Goal: Transaction & Acquisition: Purchase product/service

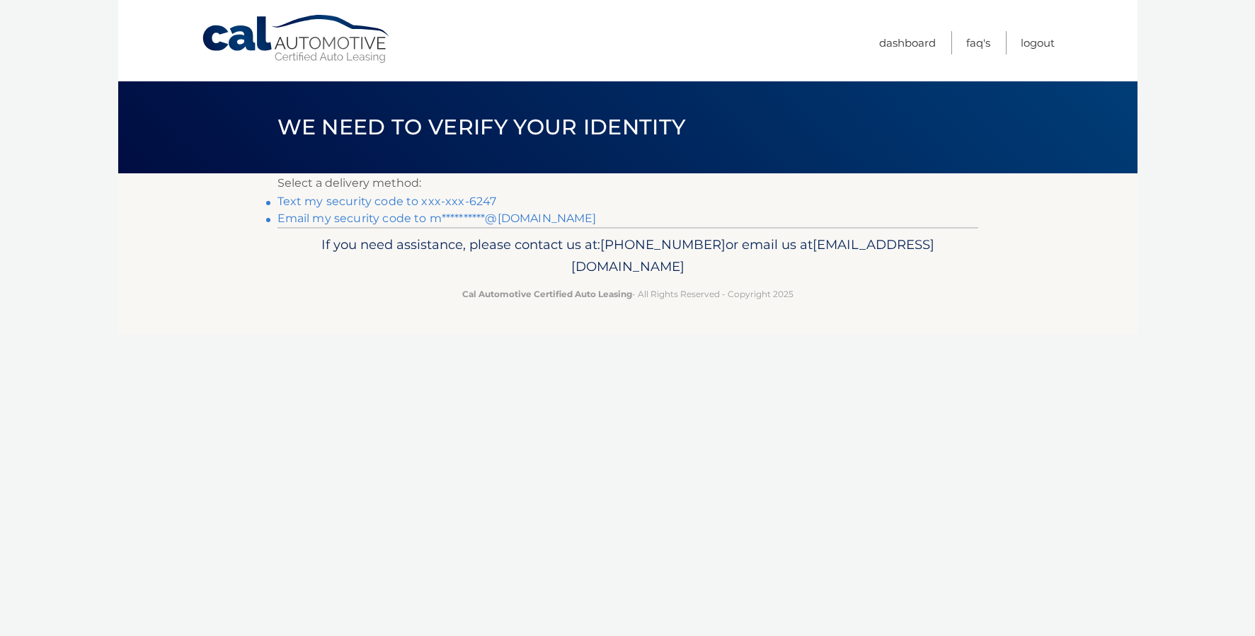
click at [477, 200] on link "Text my security code to xxx-xxx-6247" at bounding box center [387, 201] width 219 height 13
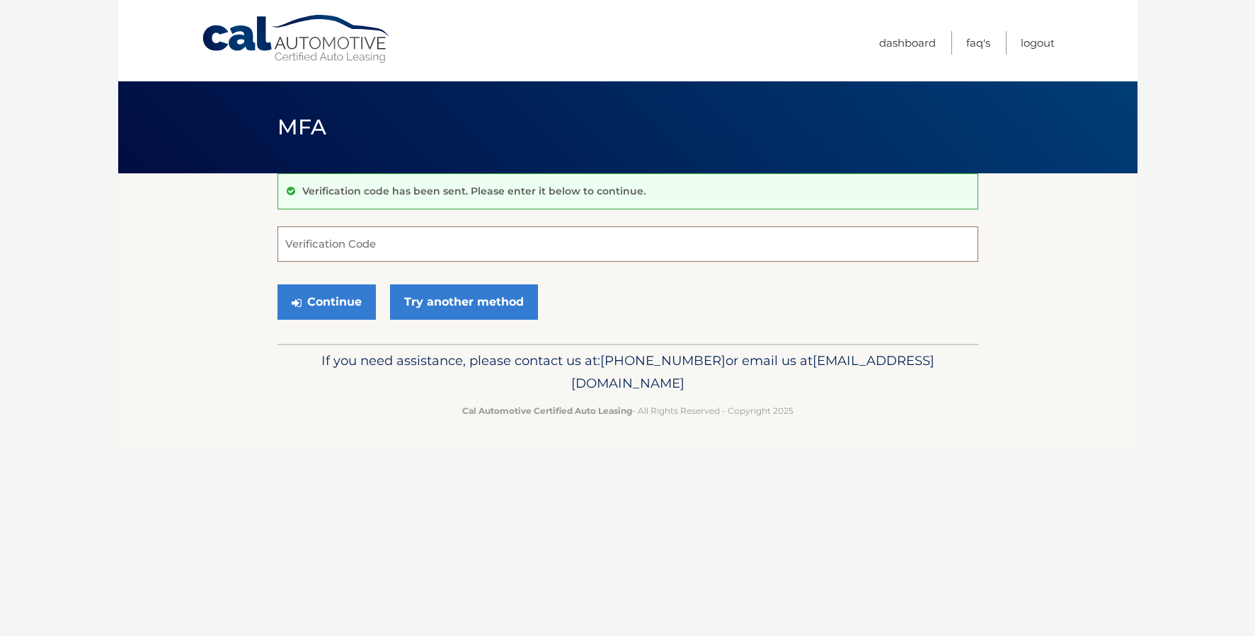
click at [350, 246] on input "Verification Code" at bounding box center [628, 244] width 701 height 35
type input "600717"
click at [278, 285] on button "Continue" at bounding box center [327, 302] width 98 height 35
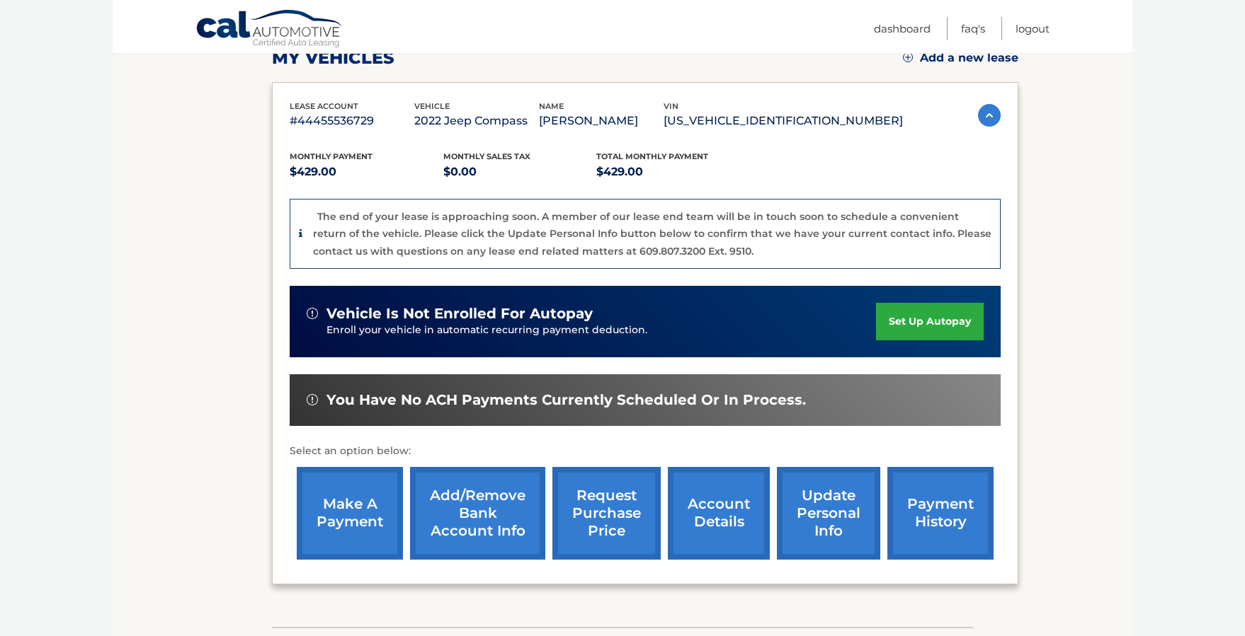
scroll to position [309, 0]
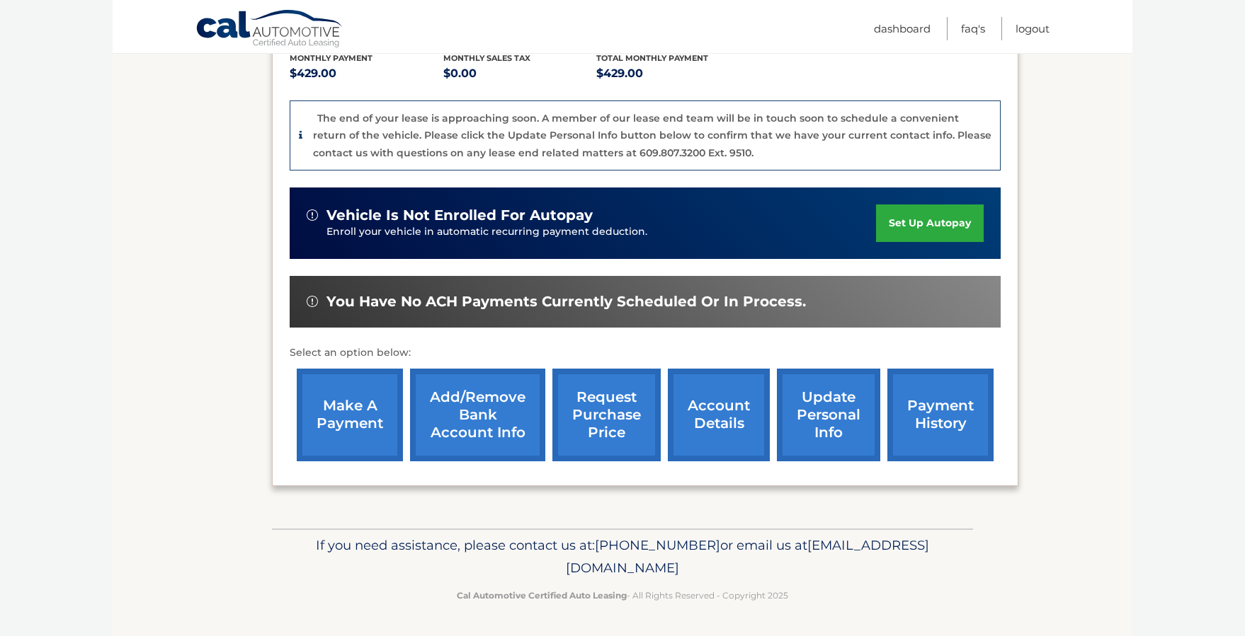
click at [378, 433] on link "make a payment" at bounding box center [350, 415] width 106 height 93
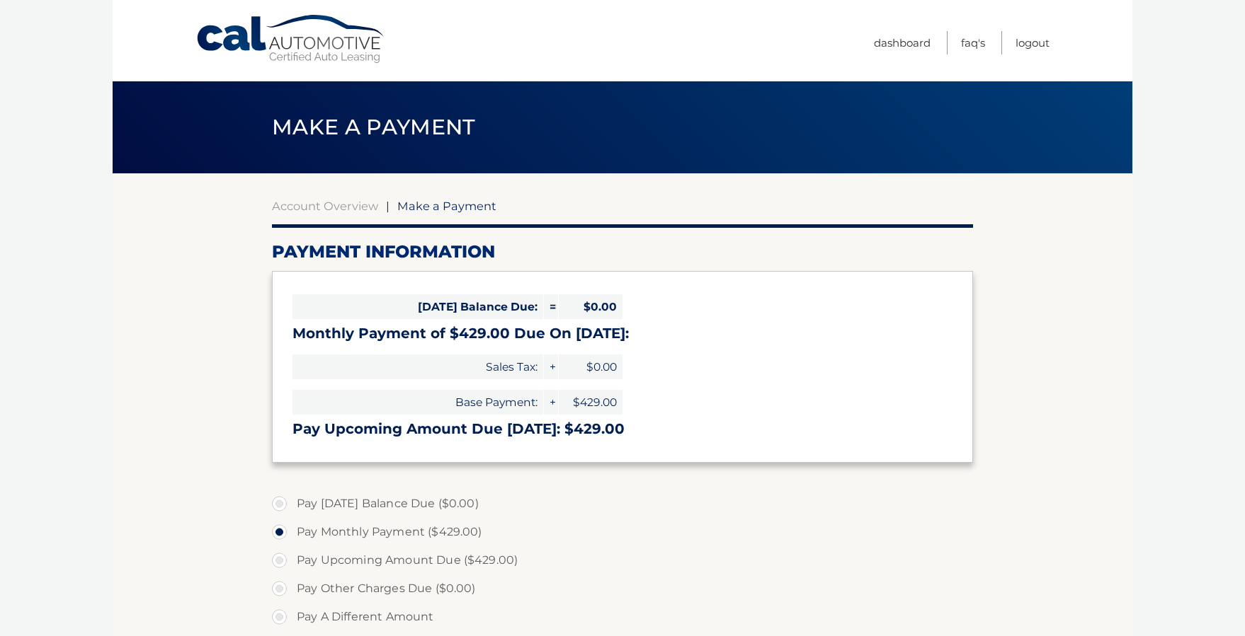
select select "YzhkZGQ2NTItZjA2NS00ZTE0LWFkNGUtZjIxYWM3MGMxODk5"
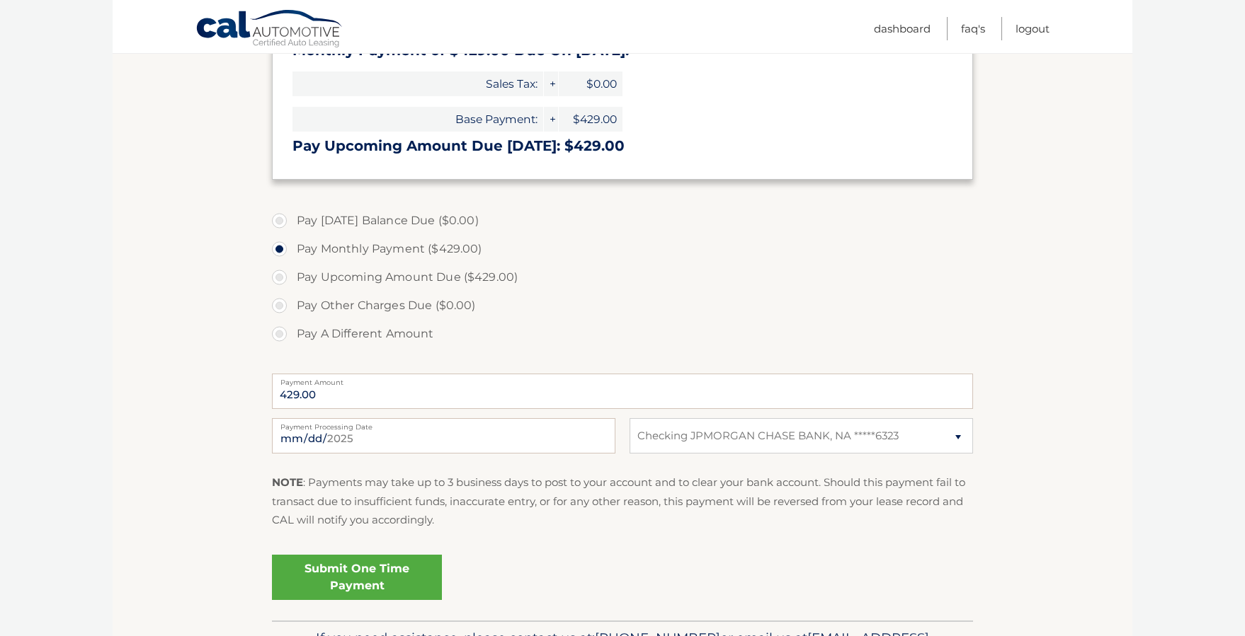
click at [362, 275] on label "Pay Upcoming Amount Due ($429.00)" at bounding box center [622, 277] width 701 height 28
click at [292, 275] on input "Pay Upcoming Amount Due ($429.00)" at bounding box center [285, 274] width 14 height 23
radio input "true"
click at [370, 575] on link "Submit One Time Payment" at bounding box center [357, 577] width 170 height 45
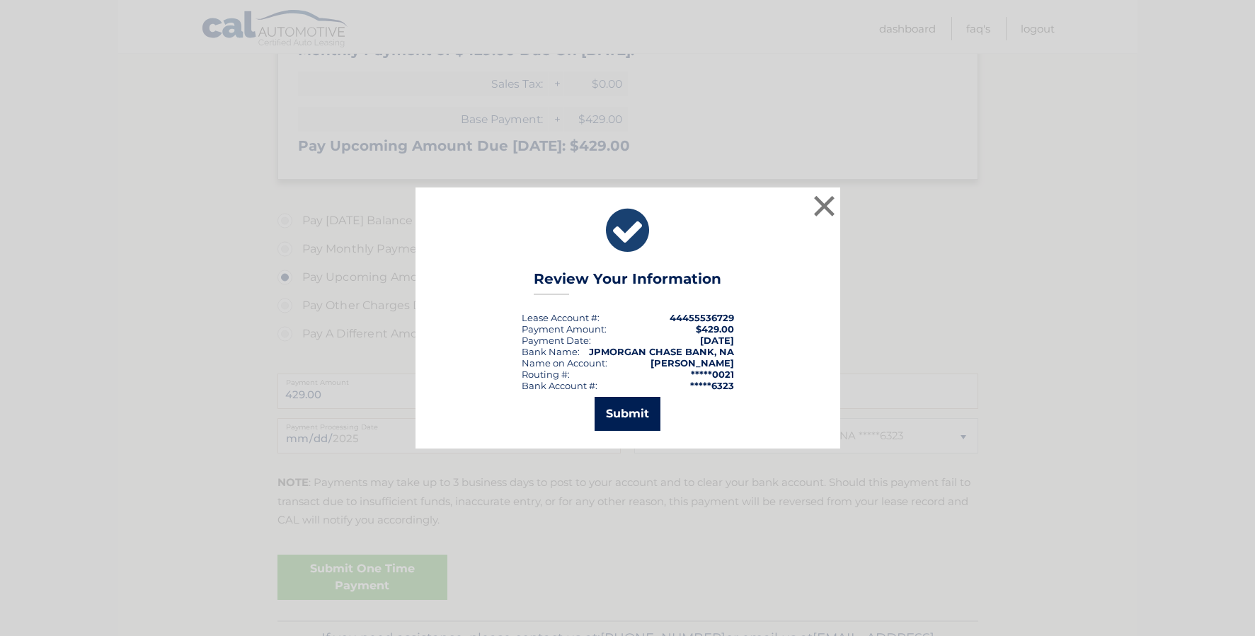
click at [626, 414] on button "Submit" at bounding box center [628, 414] width 66 height 34
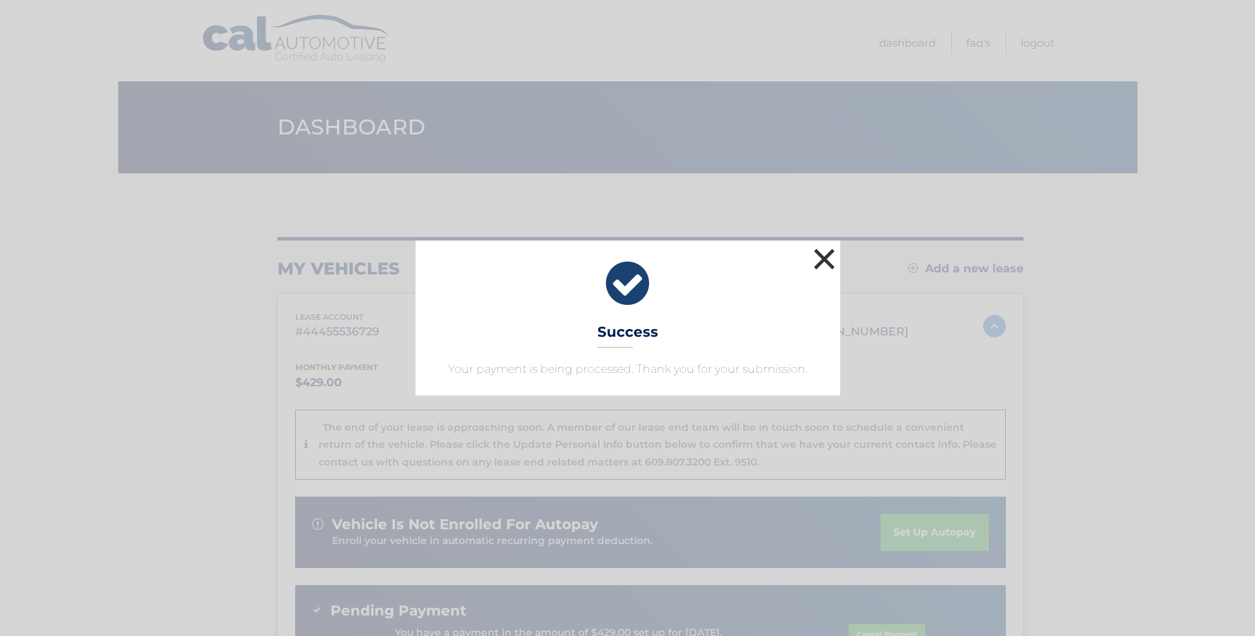
click at [835, 254] on button "×" at bounding box center [825, 259] width 28 height 28
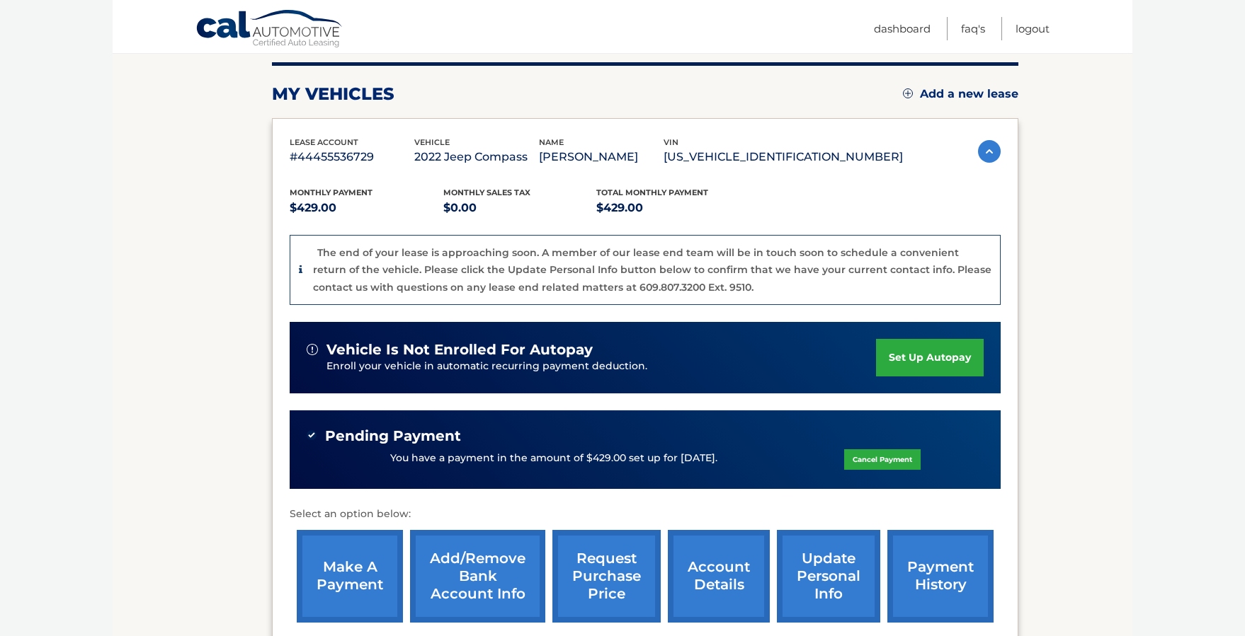
scroll to position [336, 0]
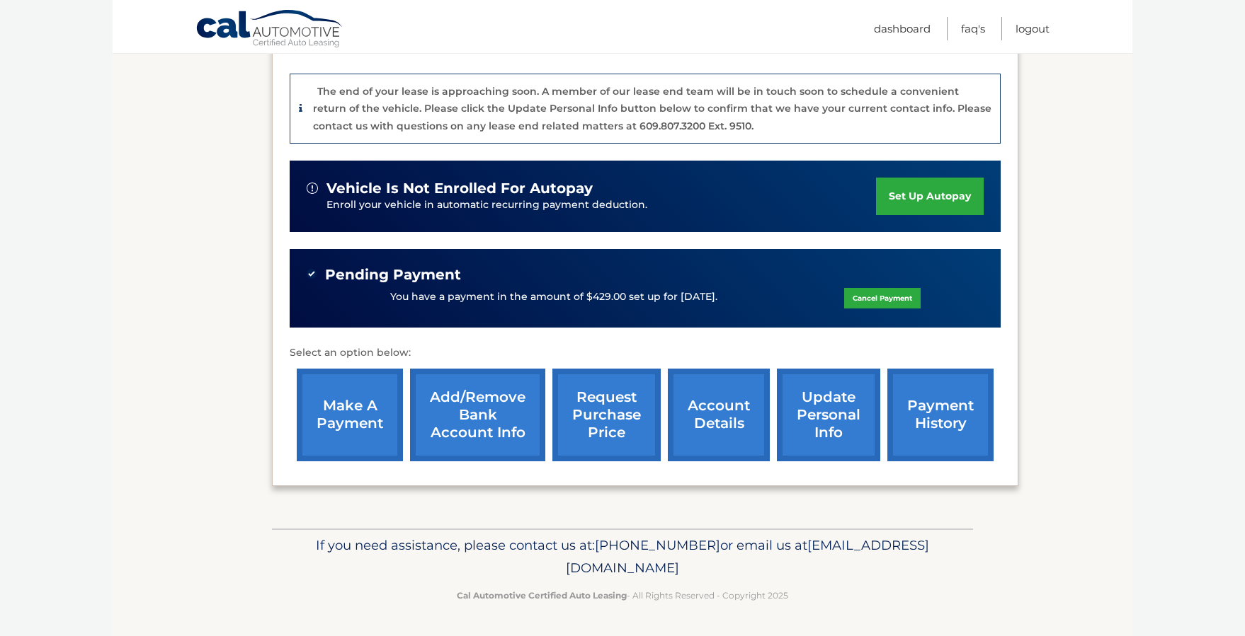
click at [704, 390] on link "account details" at bounding box center [719, 415] width 102 height 93
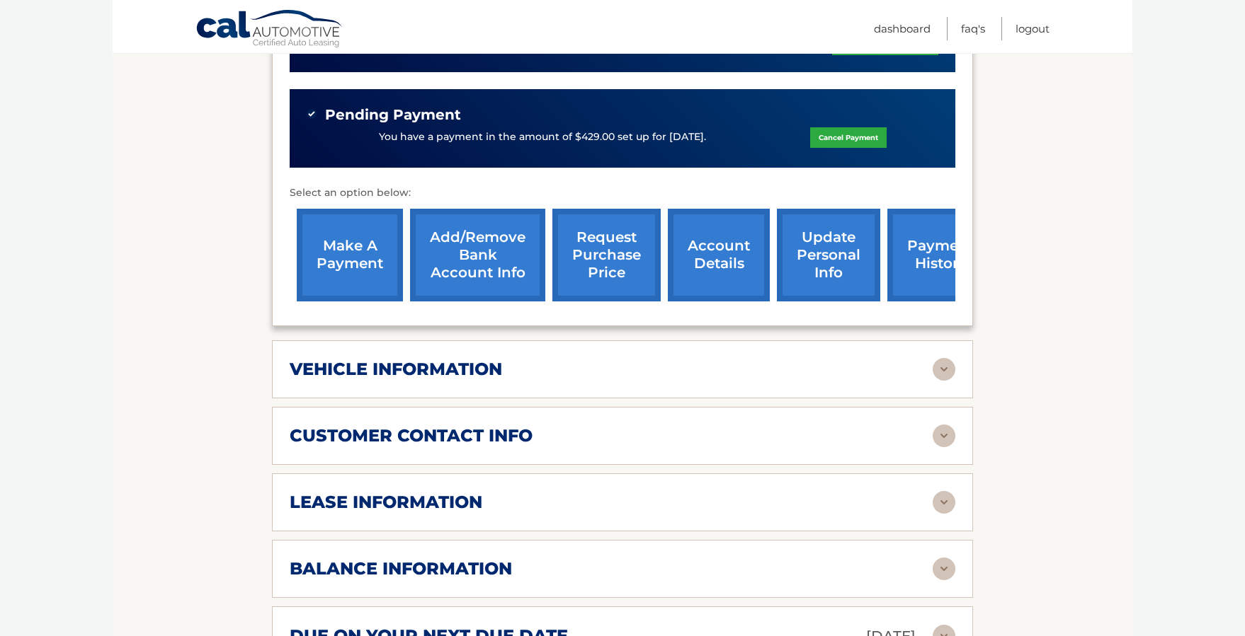
scroll to position [566, 0]
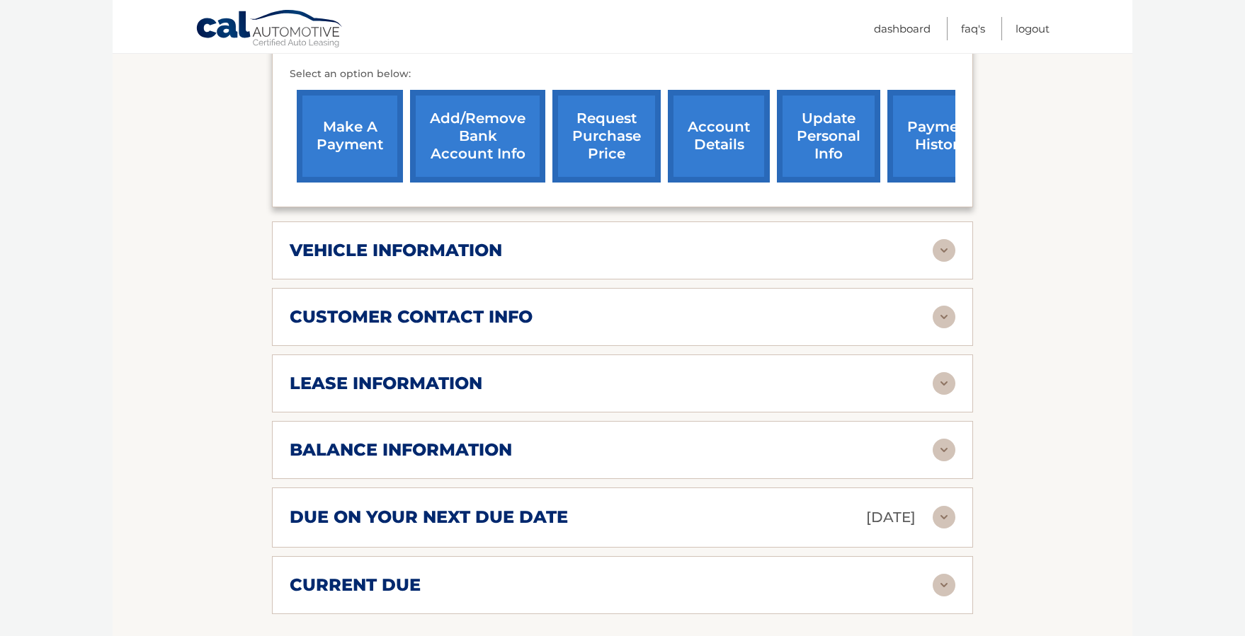
click at [520, 373] on div "lease information" at bounding box center [611, 383] width 643 height 21
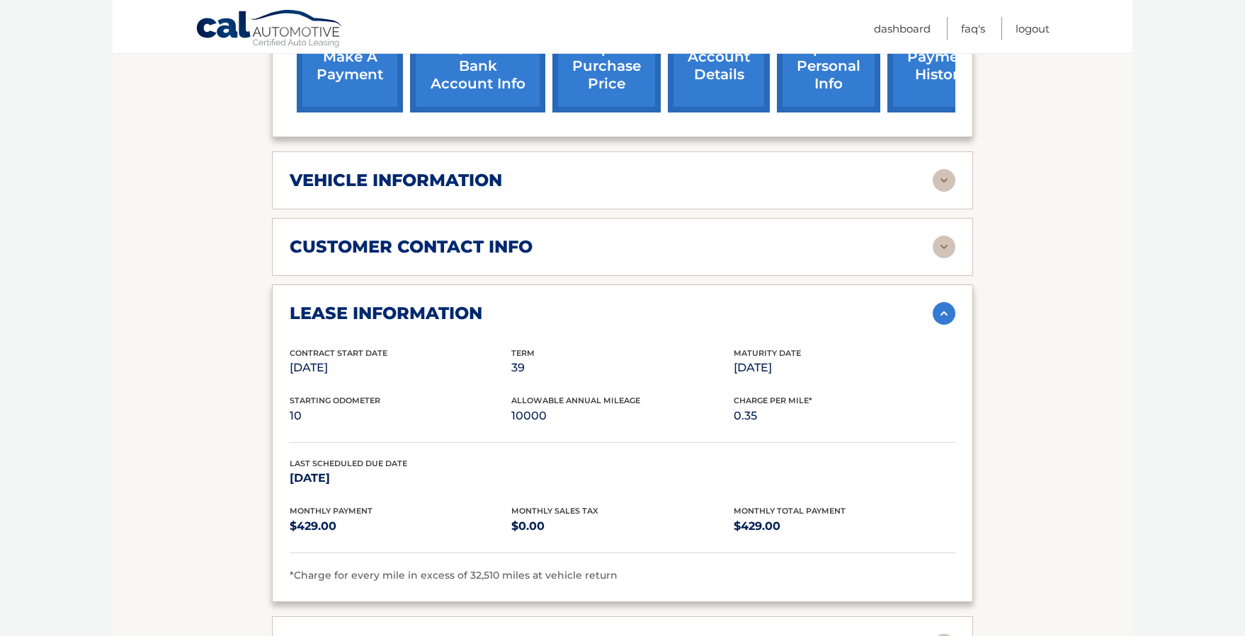
scroll to position [637, 0]
drag, startPoint x: 721, startPoint y: 342, endPoint x: 840, endPoint y: 353, distance: 120.1
click at [840, 353] on div "Contract Start Date [DATE] Term 39 Maturity Date [DATE]" at bounding box center [622, 370] width 665 height 48
click at [840, 358] on p "[DATE]" at bounding box center [844, 368] width 222 height 20
drag, startPoint x: 840, startPoint y: 353, endPoint x: 698, endPoint y: 341, distance: 142.8
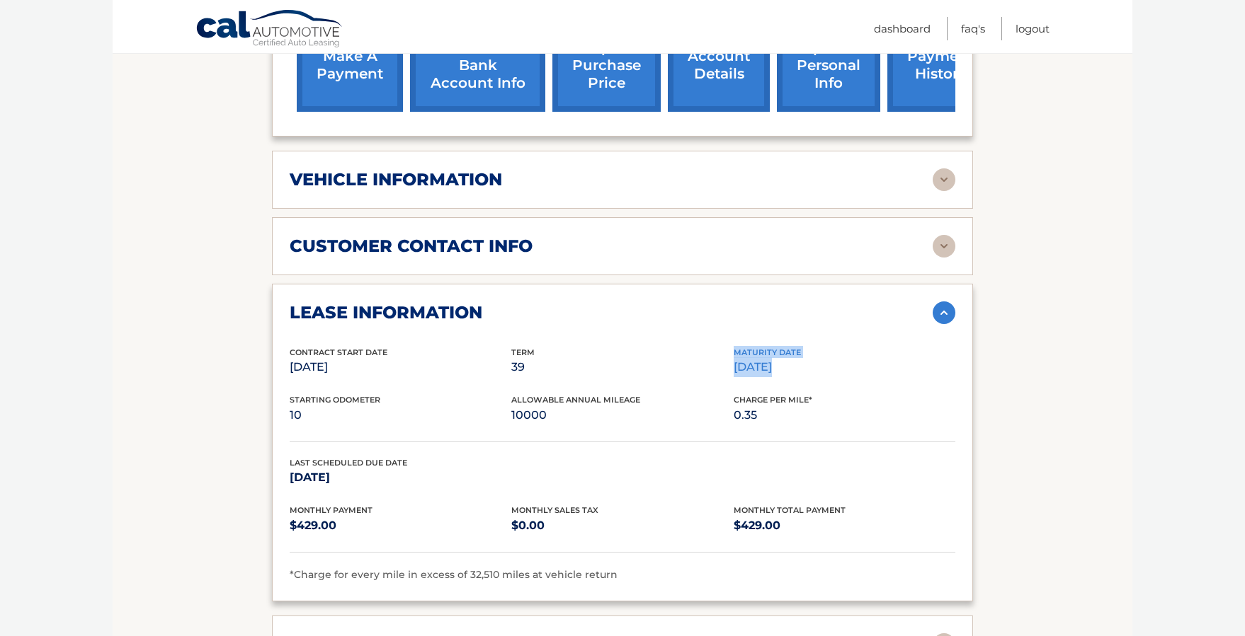
click at [708, 346] on div "Contract Start Date Nov 08, 2022 Term 39 Maturity Date Feb 08, 2026" at bounding box center [622, 370] width 665 height 48
click at [698, 358] on p "39" at bounding box center [622, 368] width 222 height 20
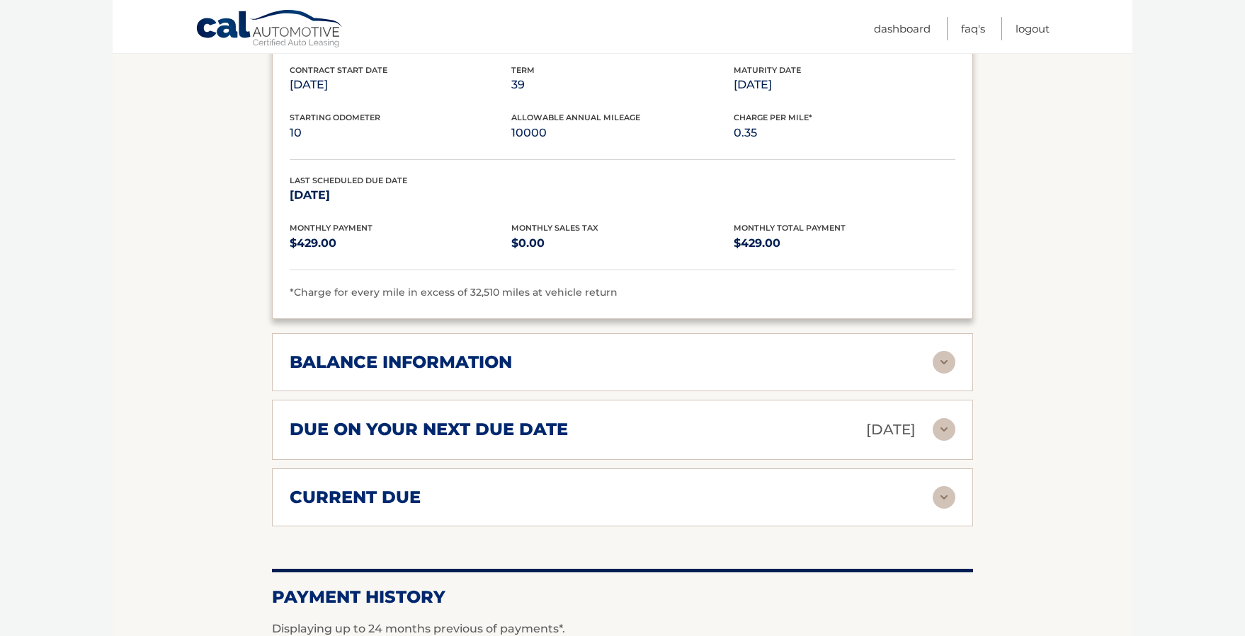
scroll to position [920, 0]
click at [412, 367] on div "balance information Payments Received 35 Payments Remaining 4 Next Payment will…" at bounding box center [622, 362] width 701 height 58
click at [435, 351] on h2 "balance information" at bounding box center [401, 361] width 222 height 21
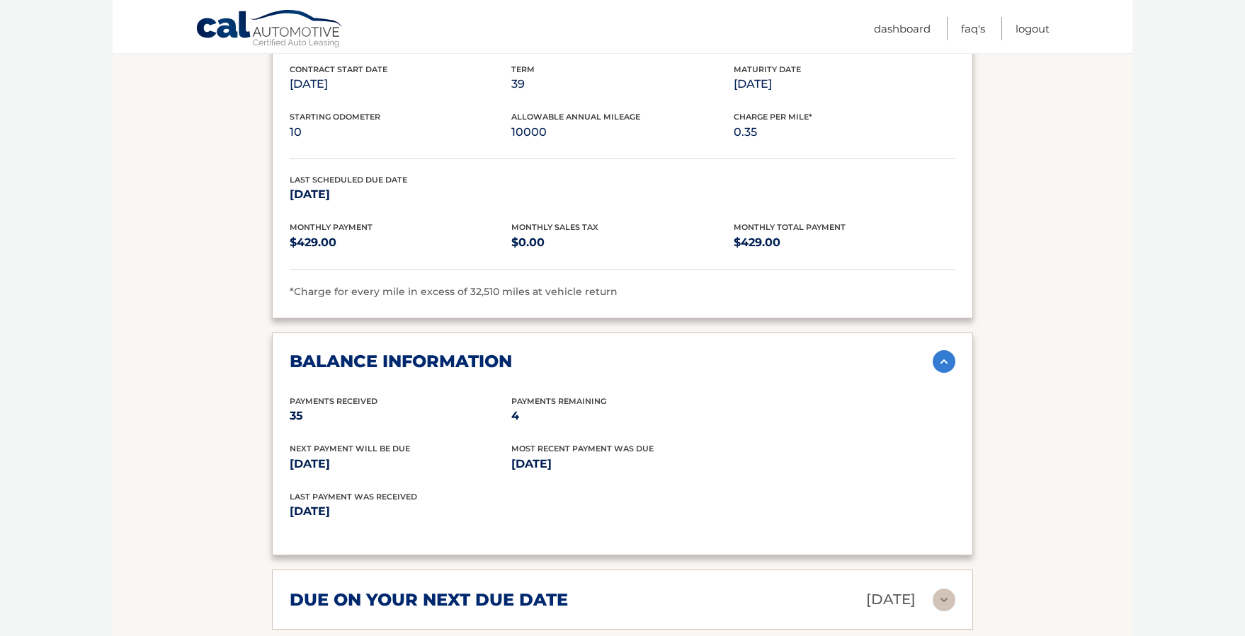
drag, startPoint x: 407, startPoint y: 495, endPoint x: 305, endPoint y: 385, distance: 149.8
click at [305, 395] on div "Payments Received 35 Payments Remaining 4 Next Payment will be due Oct 08, 2025…" at bounding box center [622, 467] width 665 height 144
click at [305, 396] on span "Payments Received" at bounding box center [334, 401] width 88 height 10
click at [385, 351] on h2 "balance information" at bounding box center [401, 361] width 222 height 21
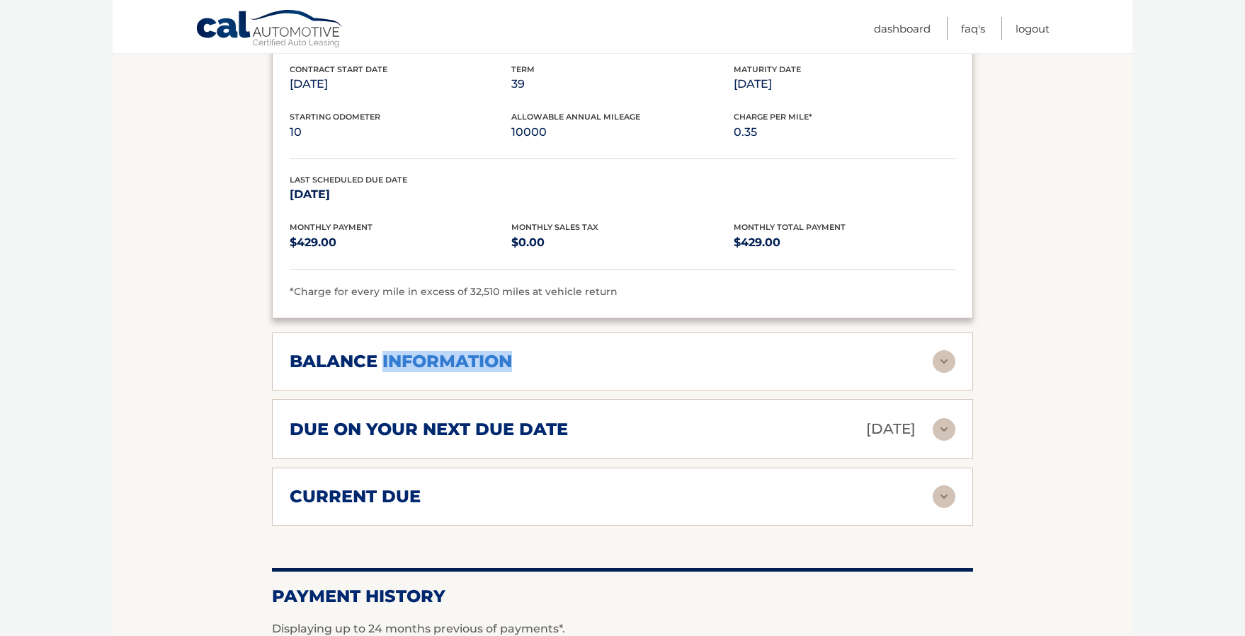
click at [385, 351] on h2 "balance information" at bounding box center [401, 361] width 222 height 21
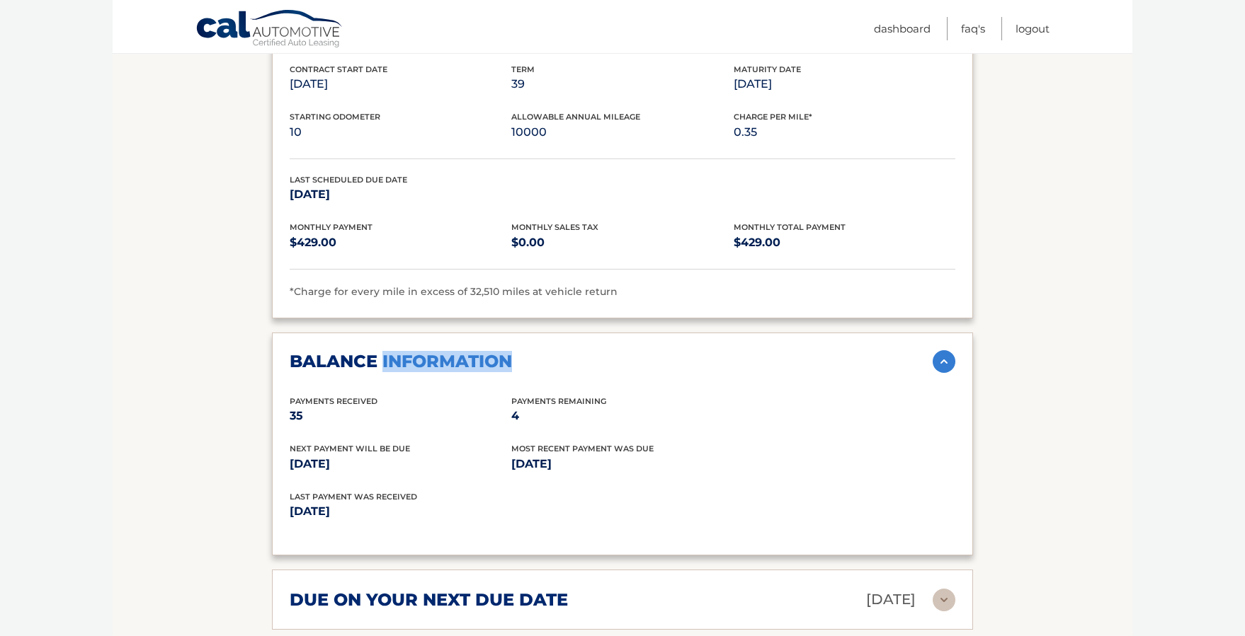
click at [385, 351] on h2 "balance information" at bounding box center [401, 361] width 222 height 21
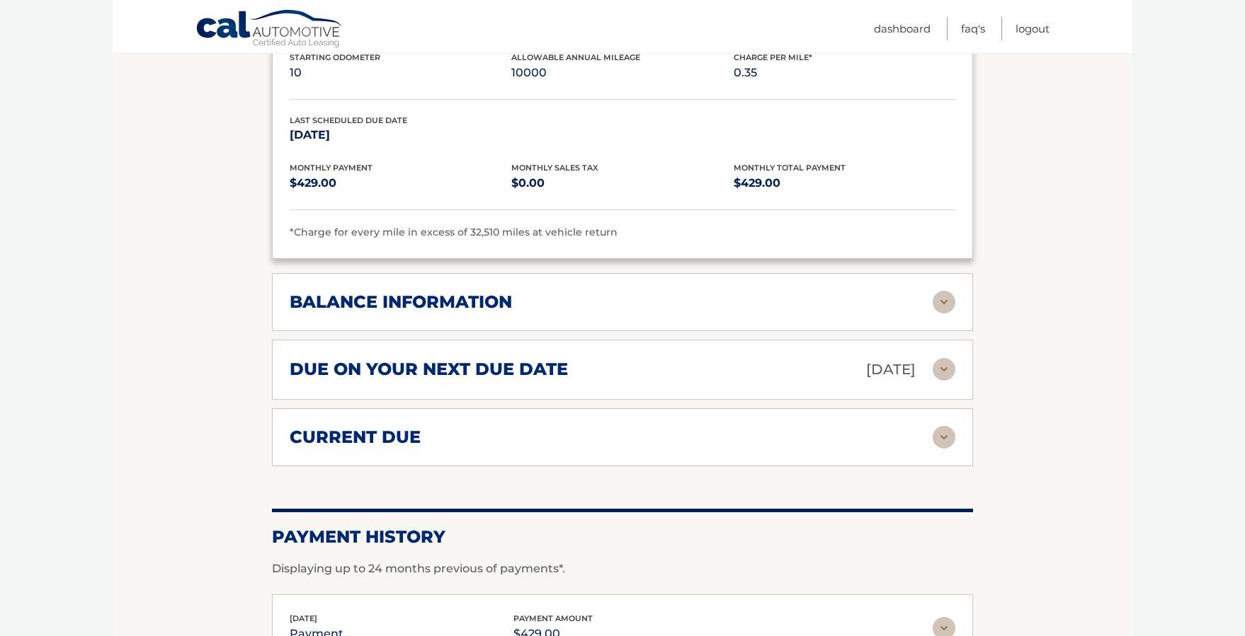
scroll to position [1062, 0]
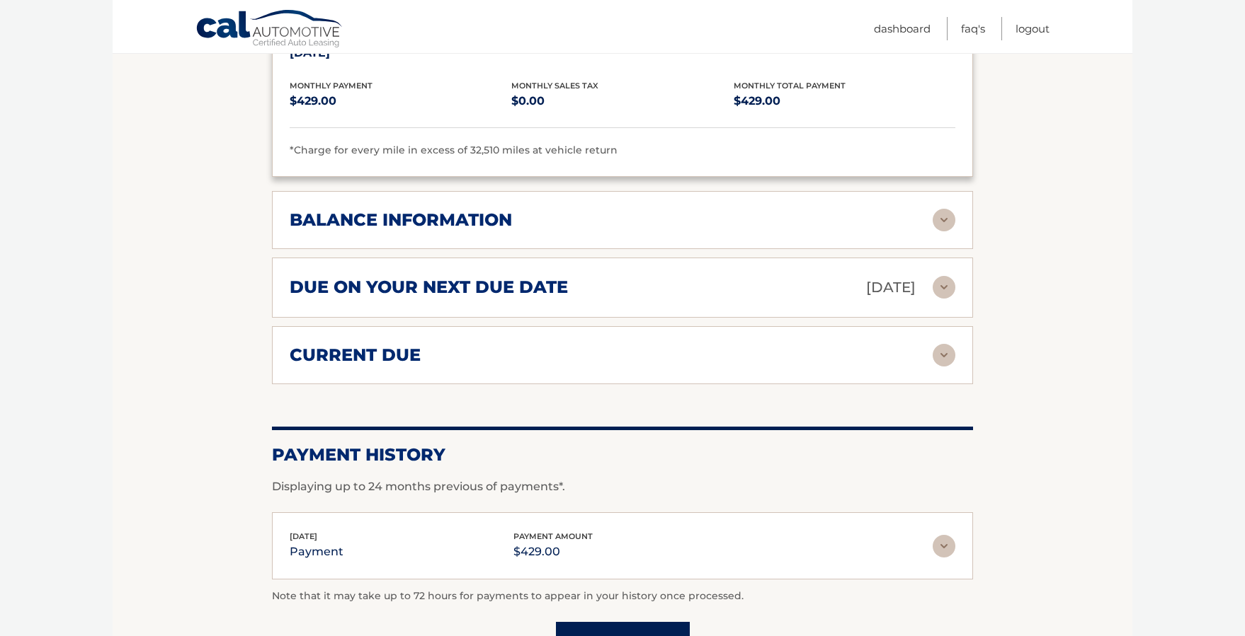
click at [397, 326] on div "current due Late Charges $0.00 Miscelleneous Charges* $0.00 Sales Tax $0.00 pay…" at bounding box center [622, 355] width 701 height 58
click at [418, 282] on div "due on your next due date Oct 08, 2025 Late Charges $0.00 Miscellaneous Charges…" at bounding box center [622, 288] width 701 height 60
click at [594, 353] on div "current due Late Charges $0.00 Miscelleneous Charges* $0.00 Sales Tax $0.00 pay…" at bounding box center [622, 355] width 701 height 58
click at [946, 344] on img at bounding box center [943, 355] width 23 height 23
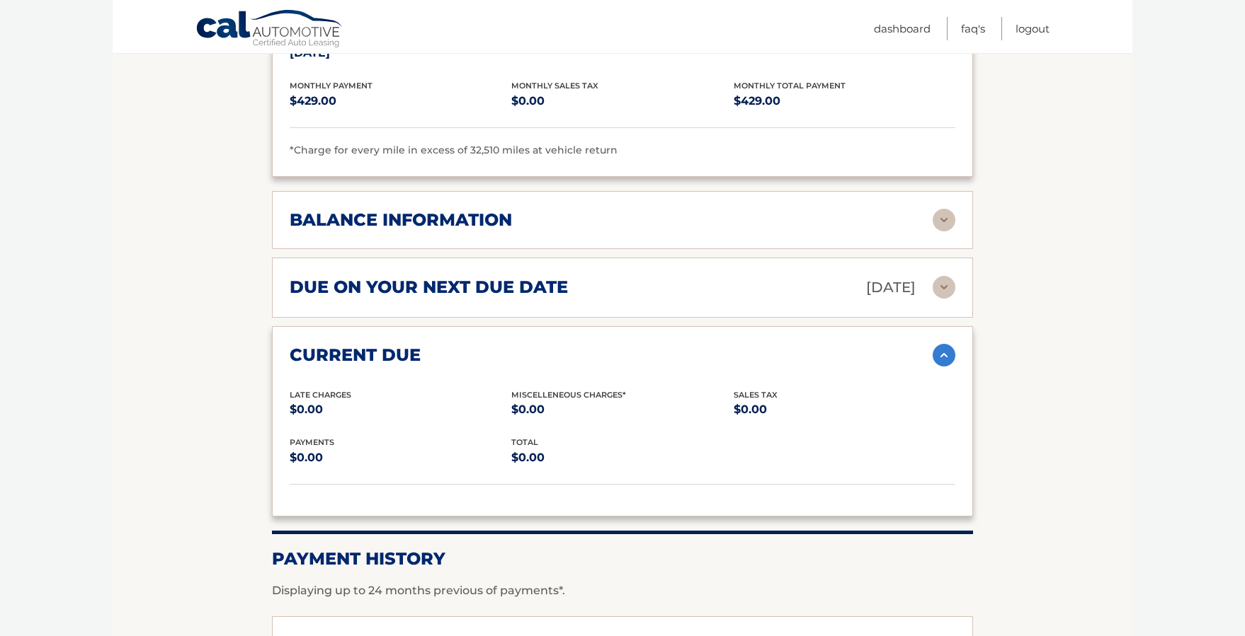
click at [946, 344] on img at bounding box center [943, 355] width 23 height 23
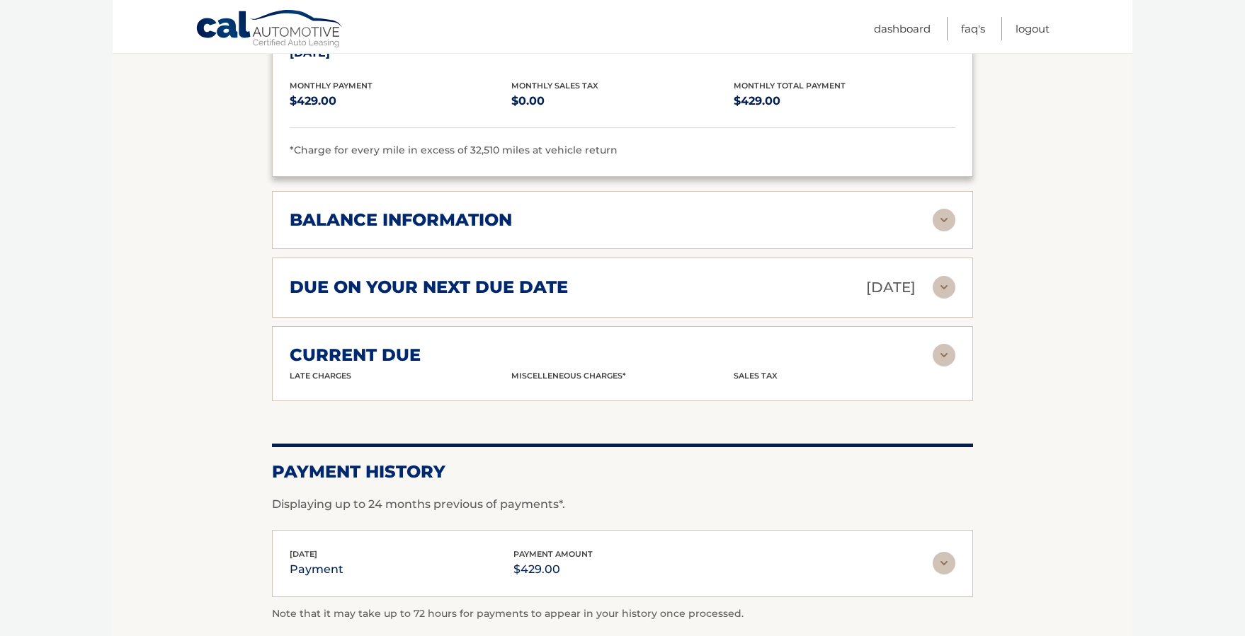
click at [946, 344] on img at bounding box center [943, 355] width 23 height 23
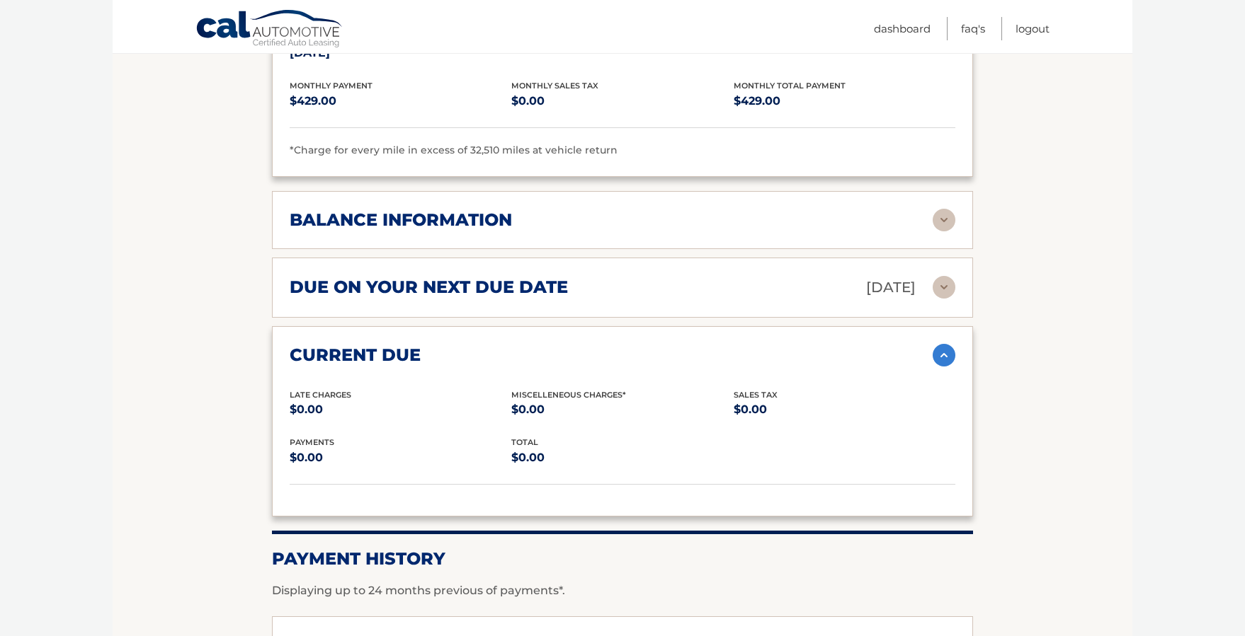
click at [946, 344] on img at bounding box center [943, 355] width 23 height 23
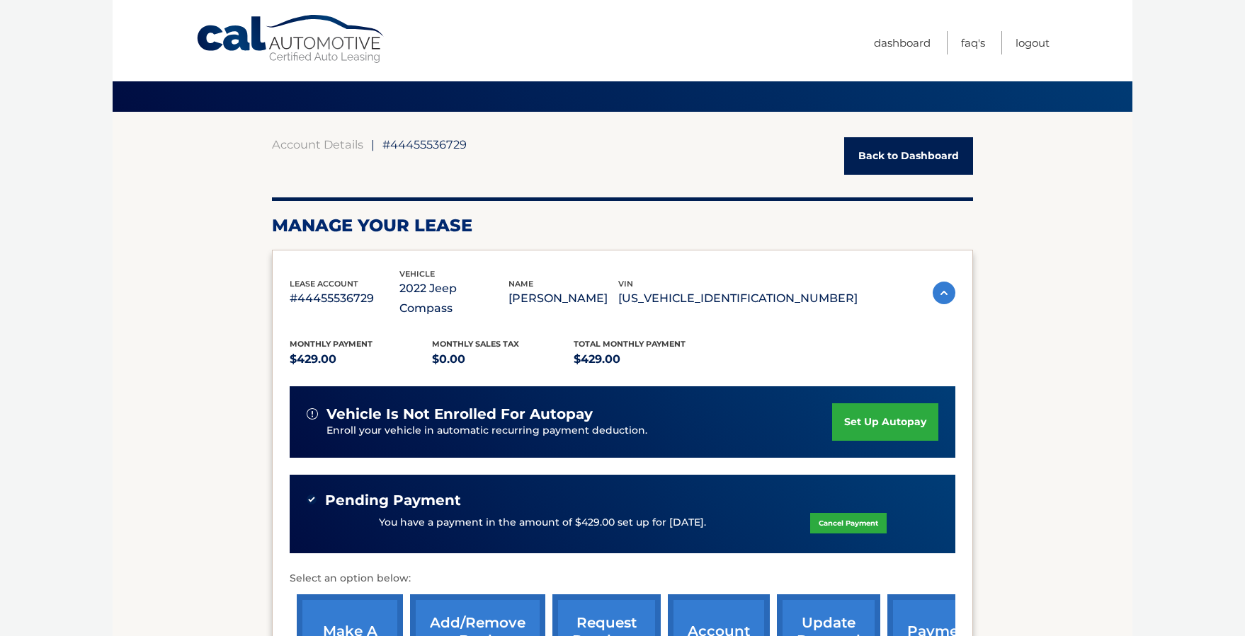
scroll to position [0, 0]
